Goal: Information Seeking & Learning: Check status

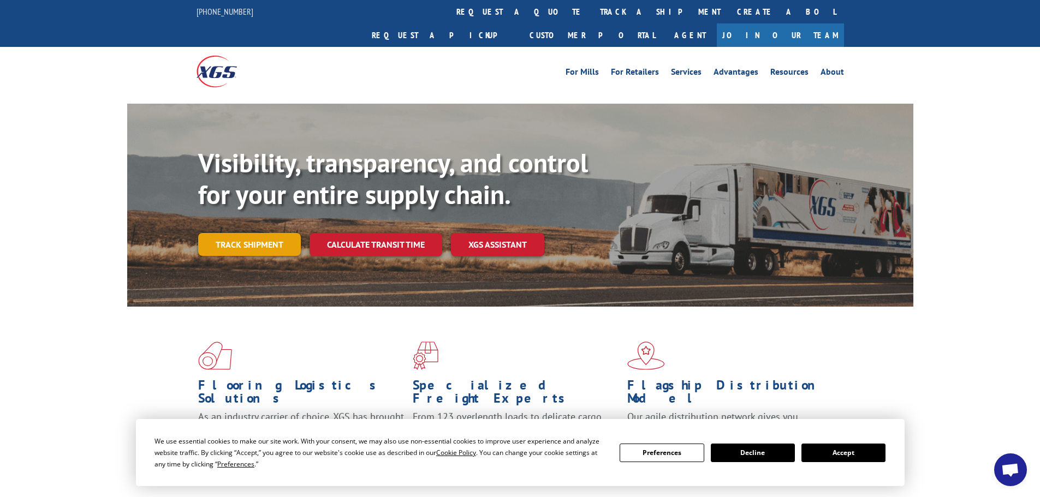
click at [257, 233] on link "Track shipment" at bounding box center [249, 244] width 103 height 23
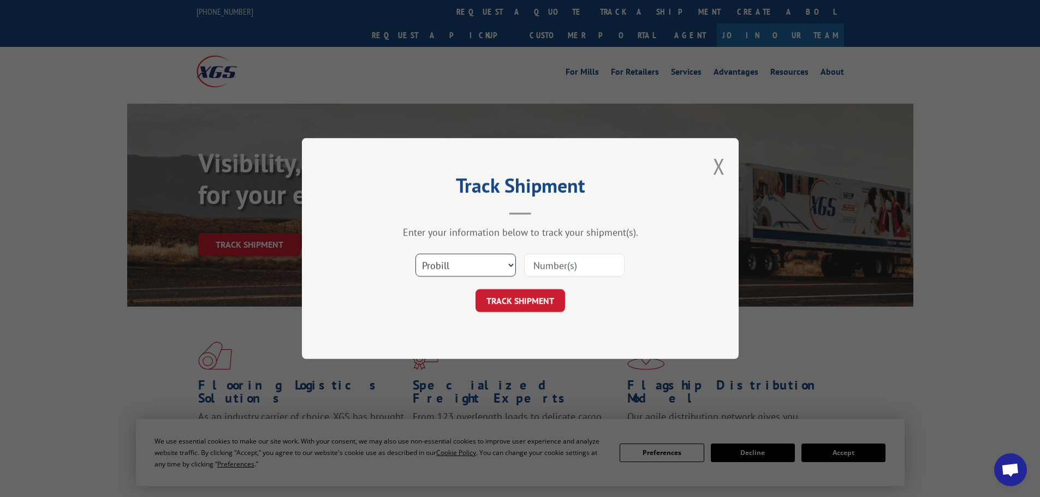
click at [465, 270] on select "Select category... Probill BOL PO" at bounding box center [466, 265] width 100 height 23
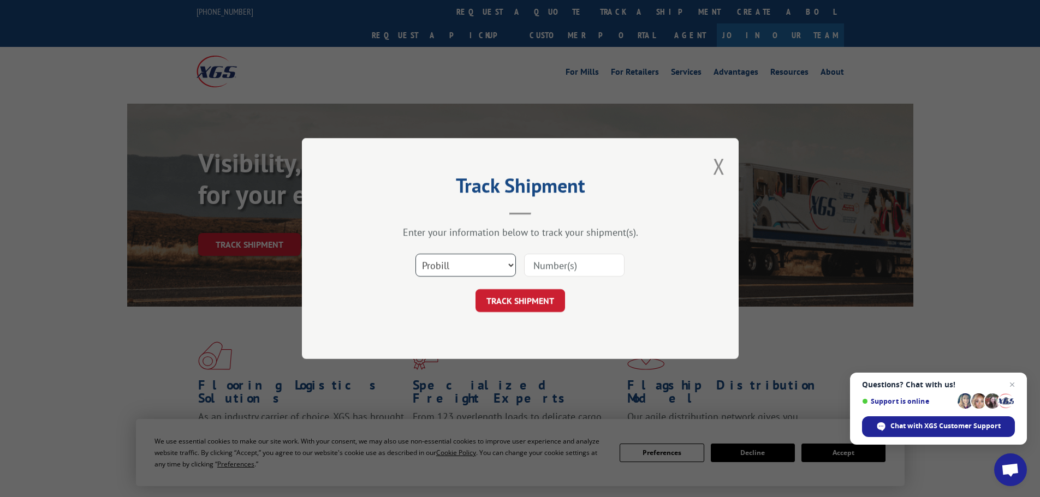
select select "bol"
click at [416, 254] on select "Select category... Probill BOL PO" at bounding box center [466, 265] width 100 height 23
click at [554, 268] on input at bounding box center [574, 265] width 100 height 23
paste input "5172515"
type input "5172515"
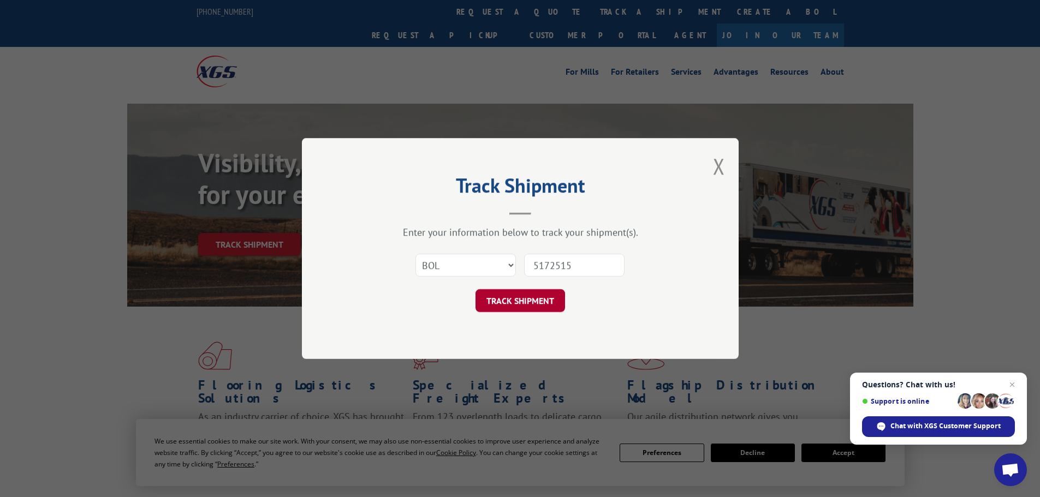
click at [535, 301] on button "TRACK SHIPMENT" at bounding box center [521, 300] width 90 height 23
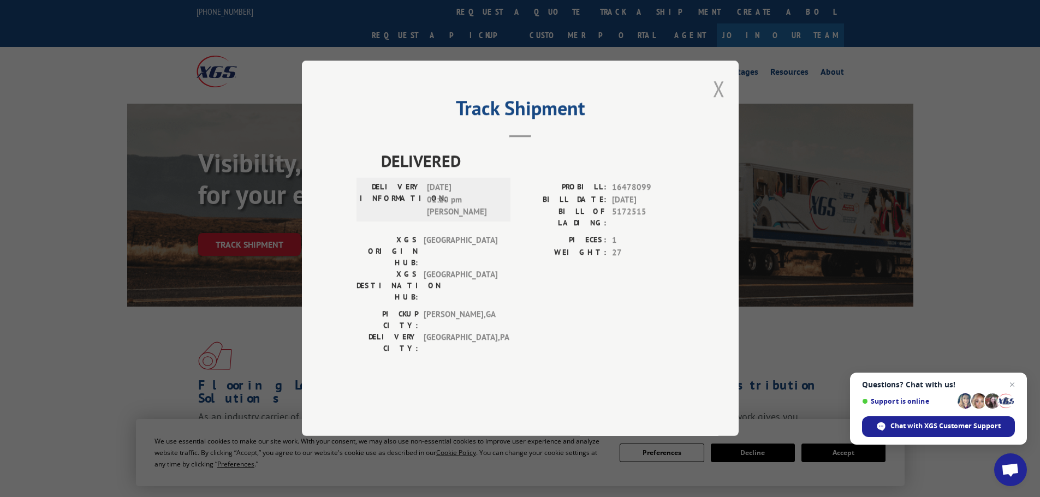
click at [720, 103] on button "Close modal" at bounding box center [719, 88] width 12 height 29
